Goal: Find contact information: Obtain details needed to contact an individual or organization

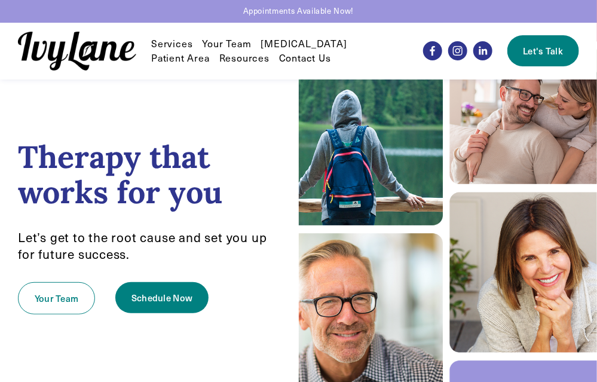
click at [279, 55] on link "Contact Us" at bounding box center [305, 58] width 52 height 14
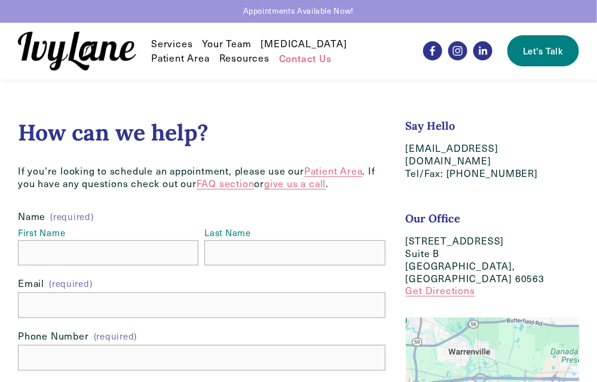
click at [508, 146] on p "hello@IvyLaneCounseling.com Tel/Fax: (630) 282-8589" at bounding box center [492, 160] width 173 height 37
copy p "[EMAIL_ADDRESS][DOMAIN_NAME]"
click at [228, 39] on link "Your Team" at bounding box center [226, 43] width 49 height 14
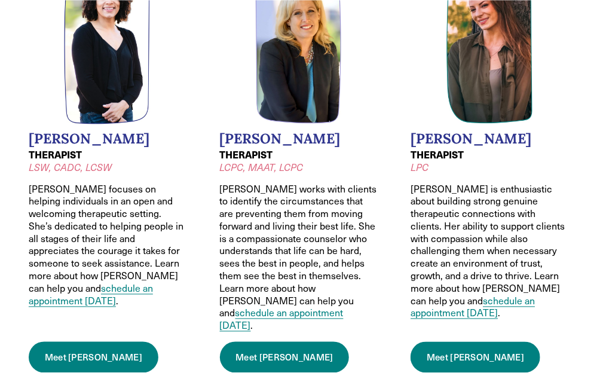
scroll to position [558, 0]
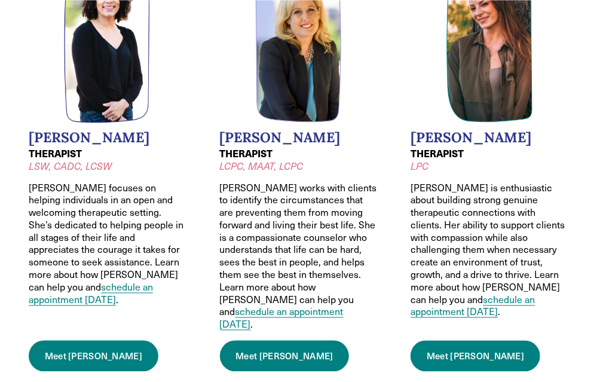
click at [239, 340] on link "Meet Caroline" at bounding box center [285, 355] width 130 height 31
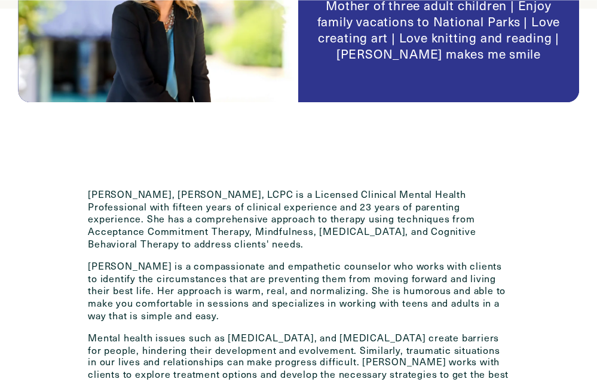
scroll to position [377, 0]
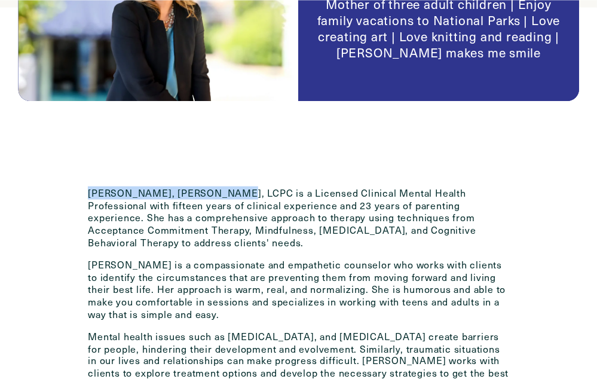
drag, startPoint x: 226, startPoint y: 195, endPoint x: 88, endPoint y: 189, distance: 138.1
click at [88, 189] on p "[PERSON_NAME], [PERSON_NAME], LCPC is a Licensed Clinical Mental Health Profess…" at bounding box center [298, 218] width 420 height 62
copy p "Caroline Egbers, MAAT, LCPC"
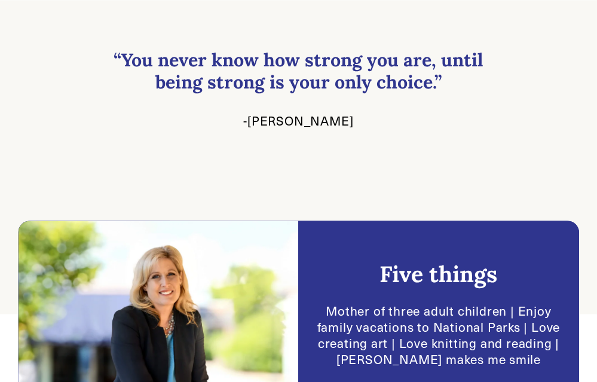
scroll to position [23, 0]
